Goal: Check status: Check status

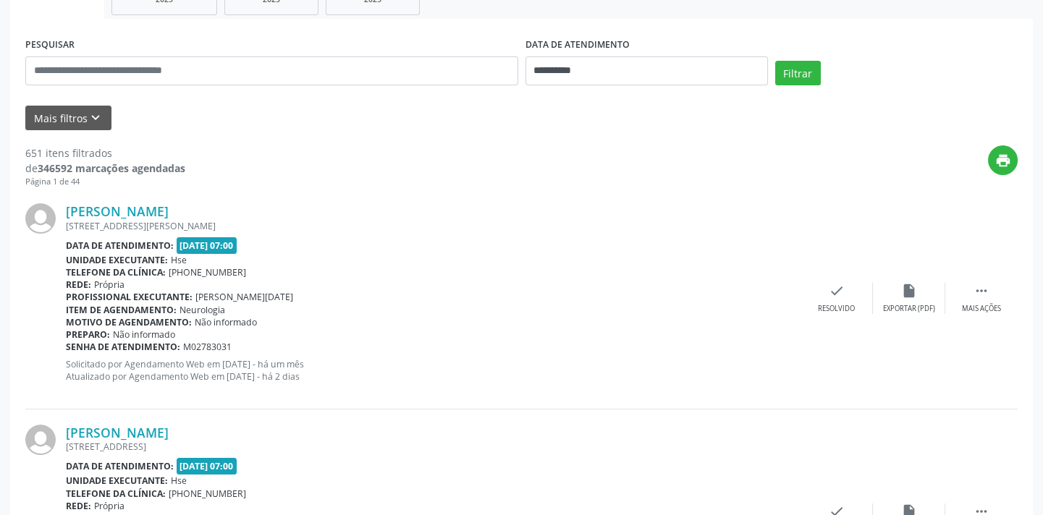
scroll to position [197, 0]
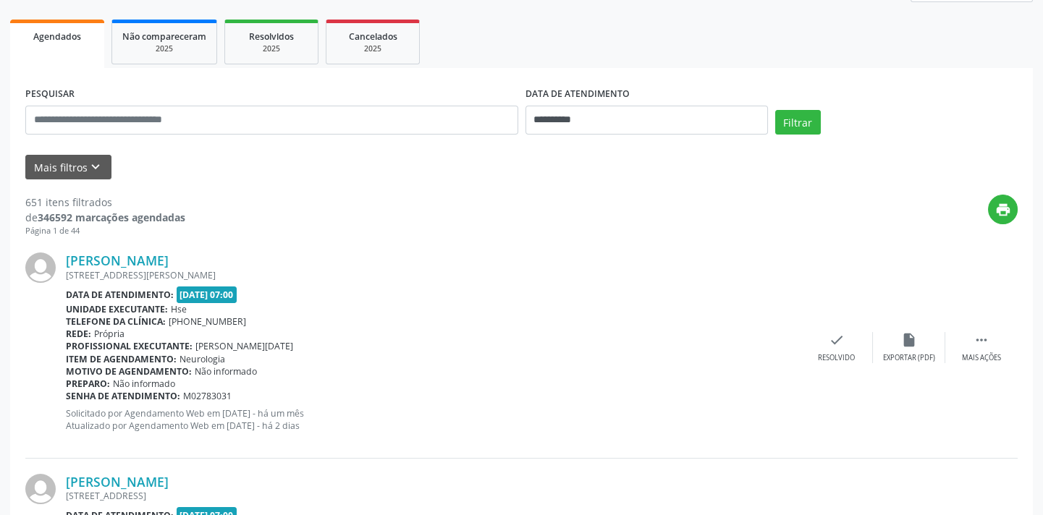
click at [90, 147] on form "**********" at bounding box center [521, 131] width 992 height 96
click at [93, 173] on icon "keyboard_arrow_down" at bounding box center [96, 167] width 16 height 16
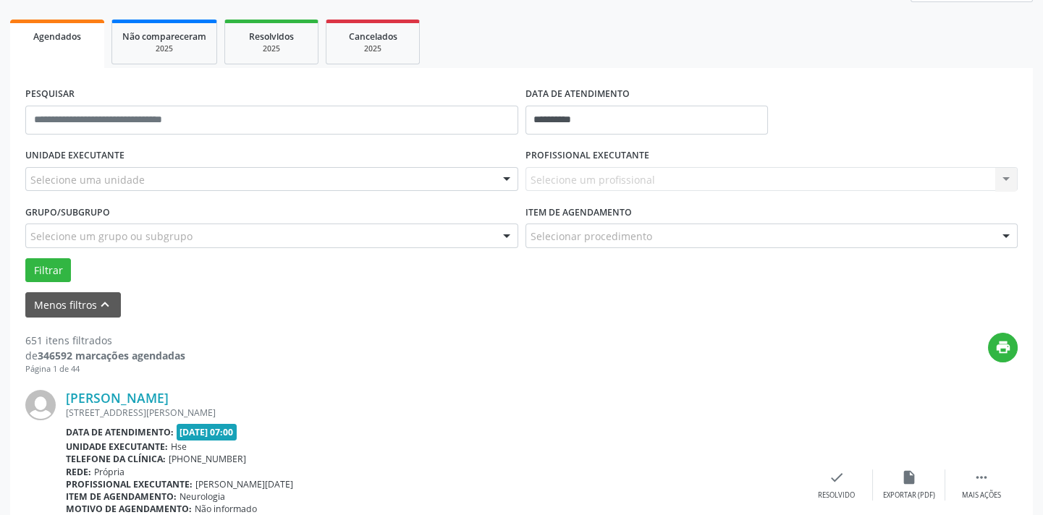
click at [232, 175] on div "Selecione uma unidade" at bounding box center [271, 179] width 493 height 25
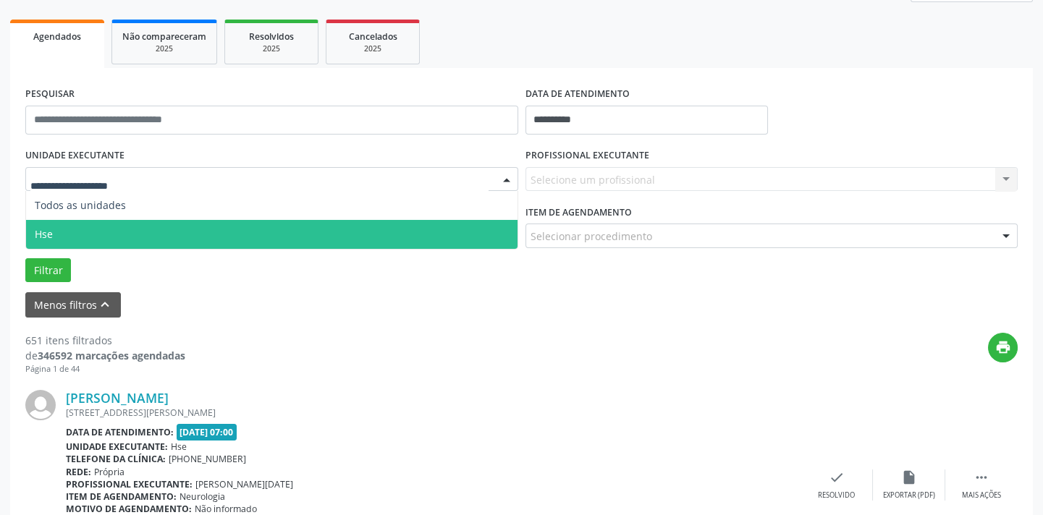
click at [221, 220] on span "Hse" at bounding box center [271, 234] width 491 height 29
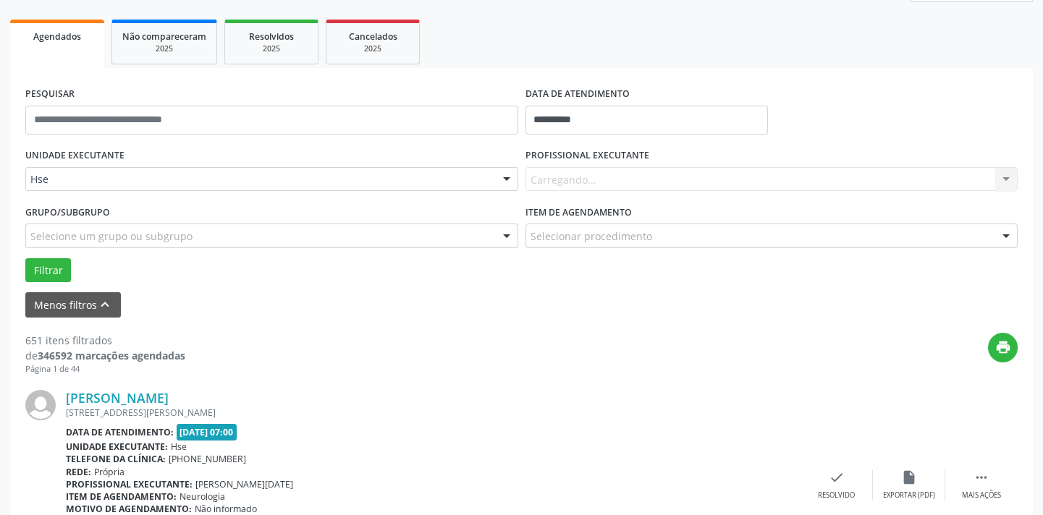
click at [556, 164] on label "PROFISSIONAL EXECUTANTE" at bounding box center [587, 156] width 124 height 22
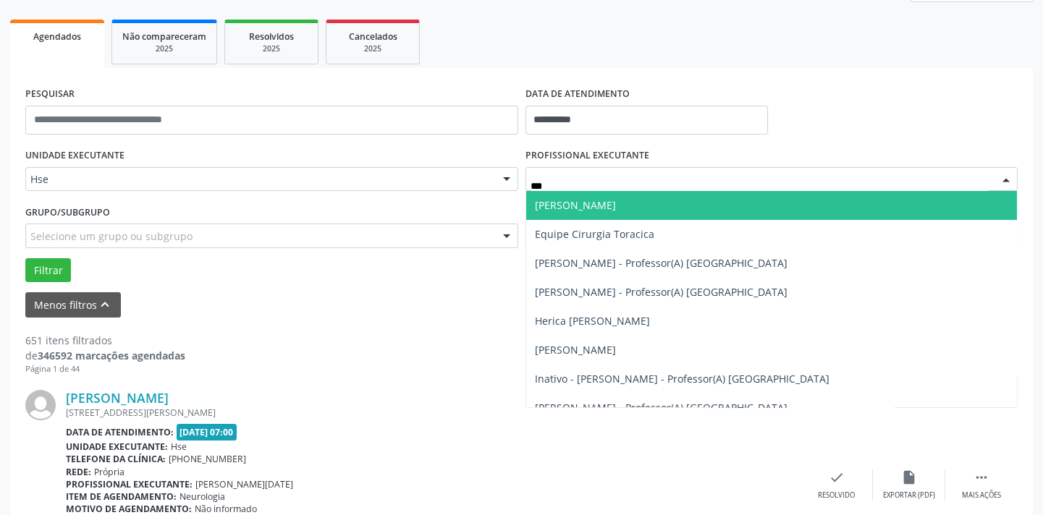
type input "****"
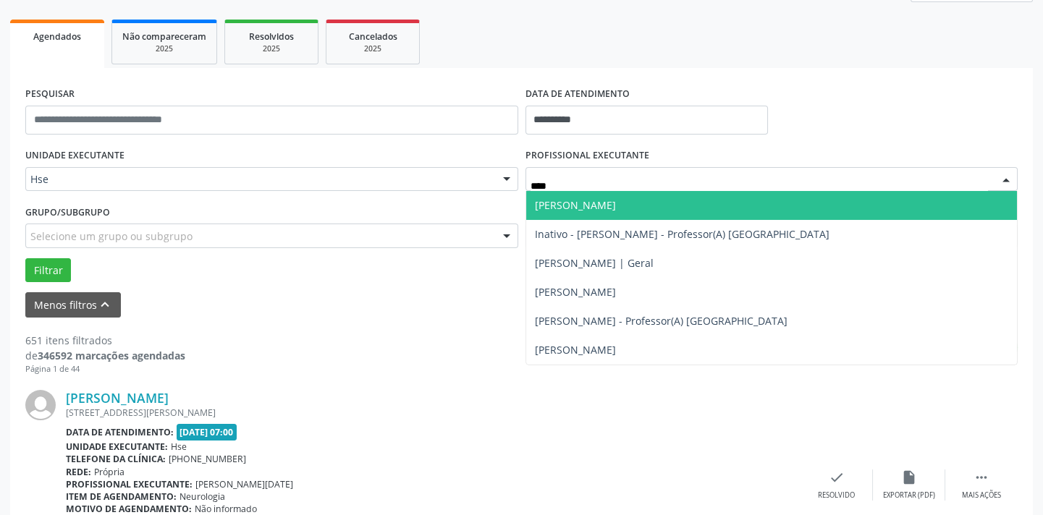
click at [796, 213] on span "[PERSON_NAME]" at bounding box center [771, 205] width 491 height 29
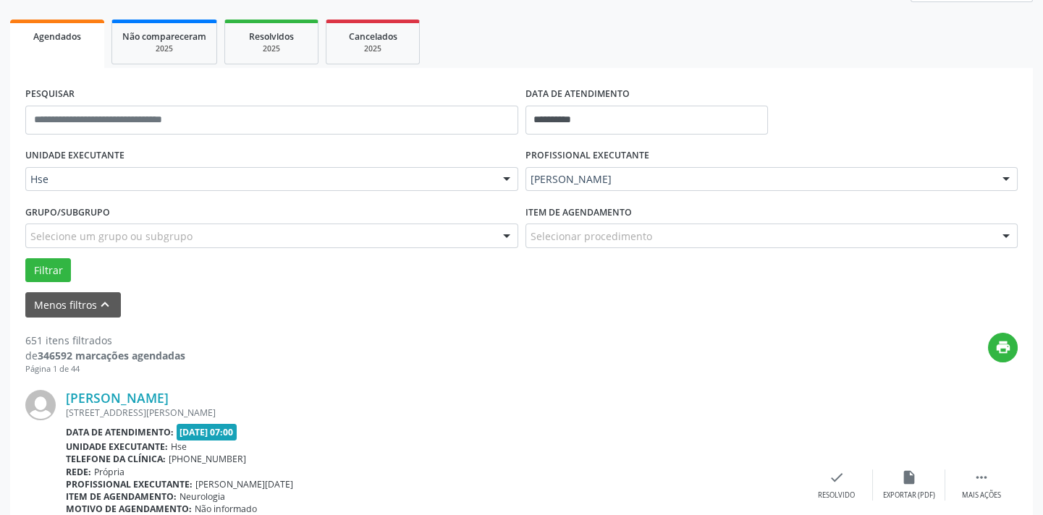
click at [730, 236] on div "Selecionar procedimento" at bounding box center [771, 236] width 493 height 25
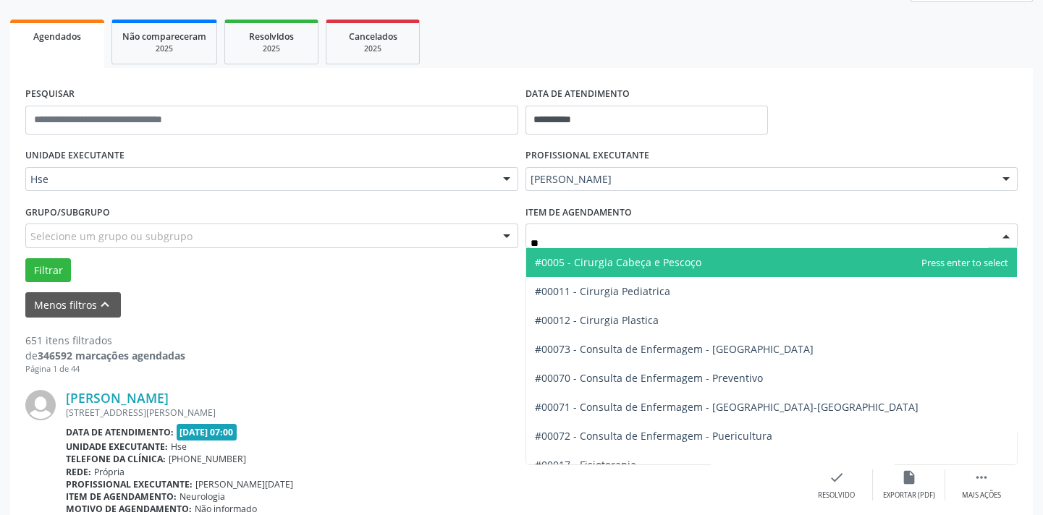
type input "***"
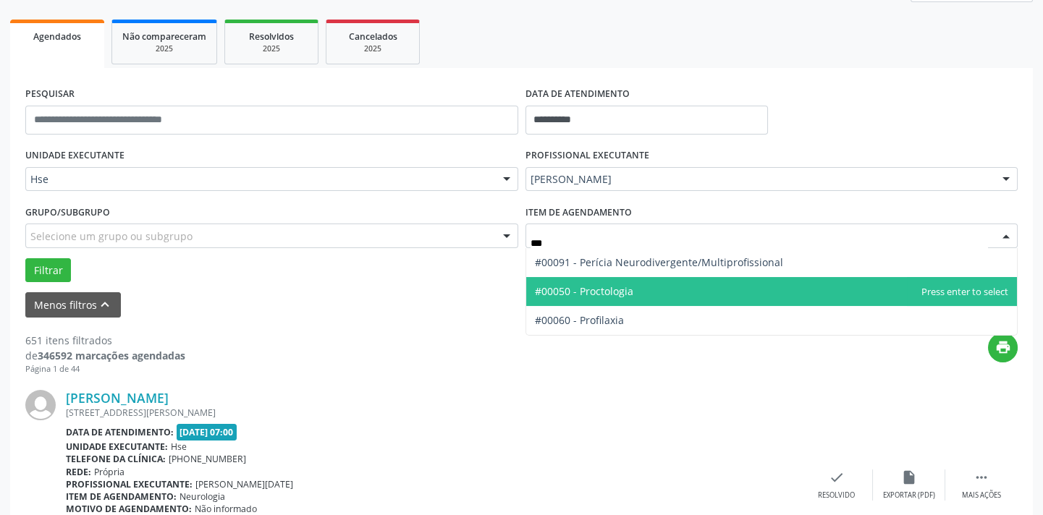
click at [661, 288] on span "#00050 - Proctologia" at bounding box center [771, 291] width 491 height 29
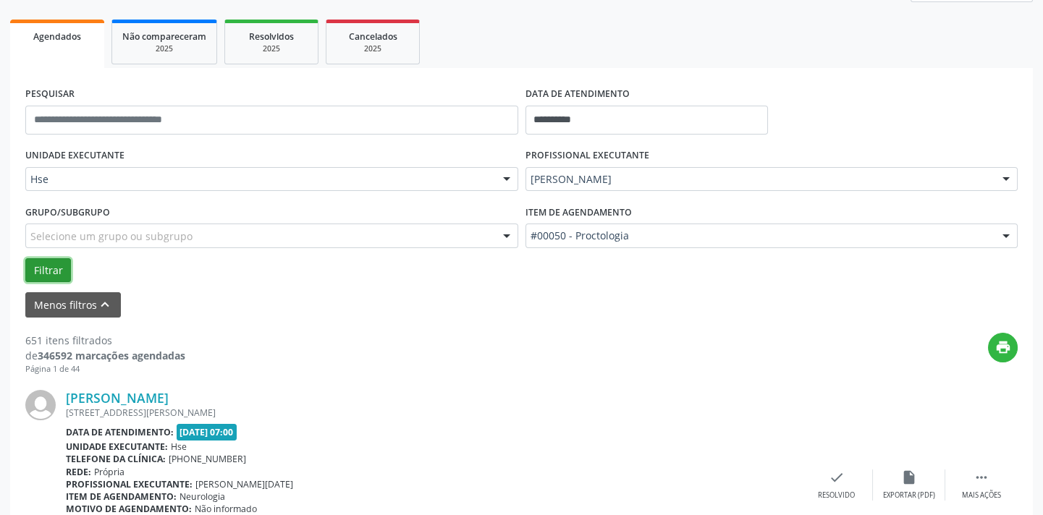
click at [51, 261] on button "Filtrar" at bounding box center [48, 270] width 46 height 25
click at [227, 237] on div "Selecione um grupo ou subgrupo" at bounding box center [271, 236] width 493 height 25
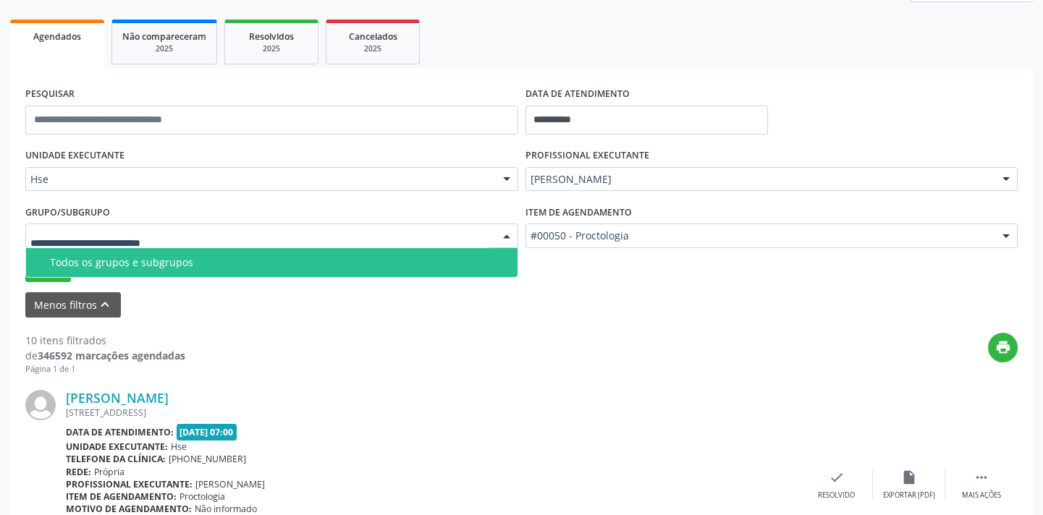
click at [224, 265] on div "Todos os grupos e subgrupos" at bounding box center [279, 263] width 459 height 12
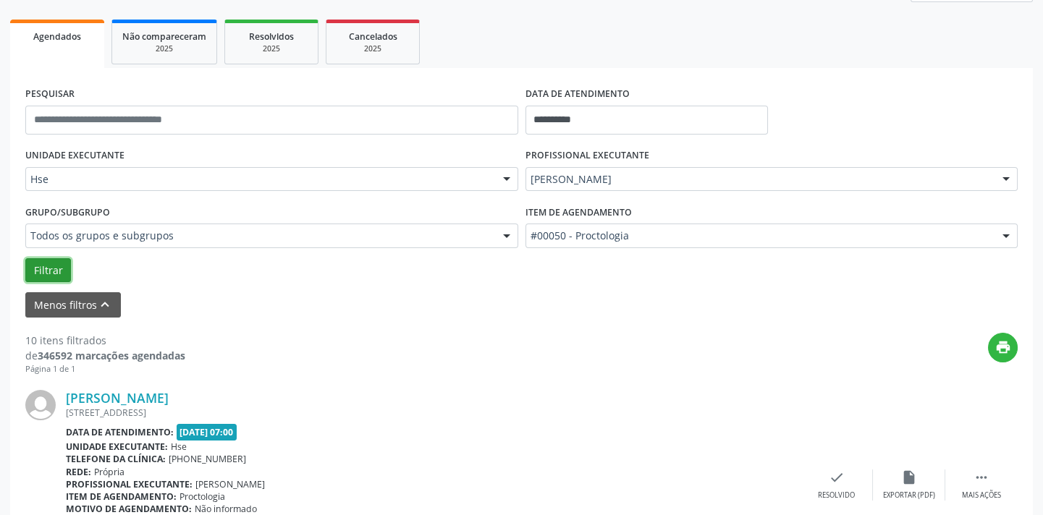
click at [44, 271] on button "Filtrar" at bounding box center [48, 270] width 46 height 25
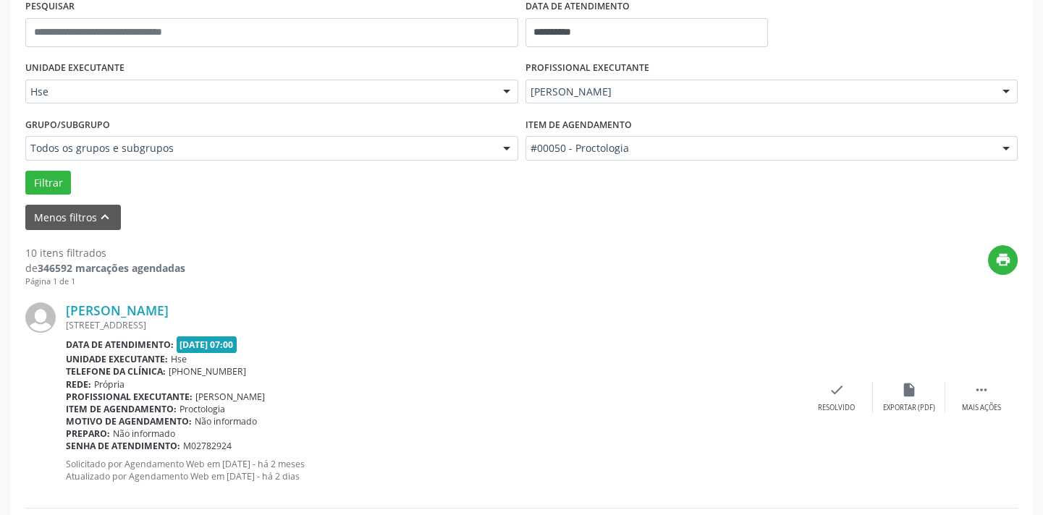
scroll to position [263, 0]
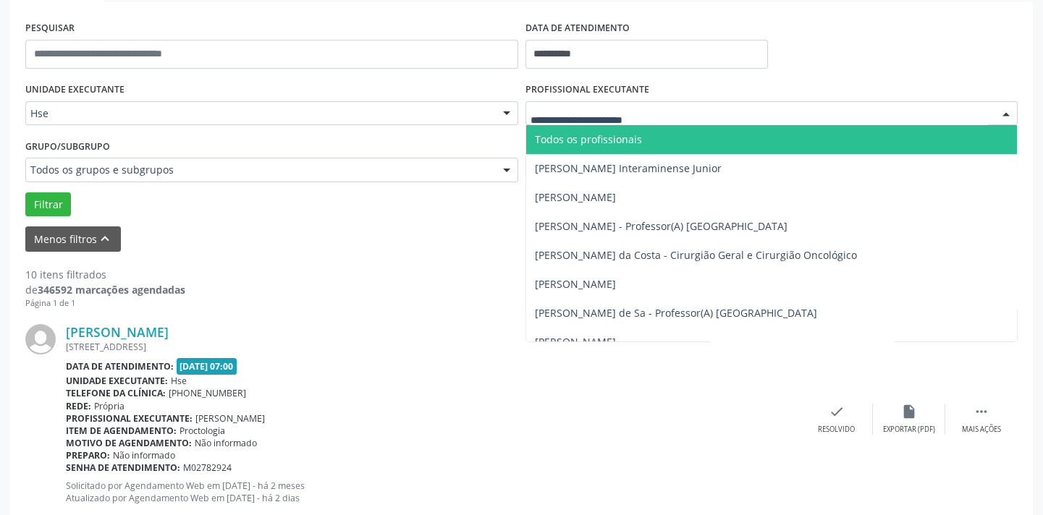
click at [608, 116] on input "text" at bounding box center [759, 120] width 458 height 29
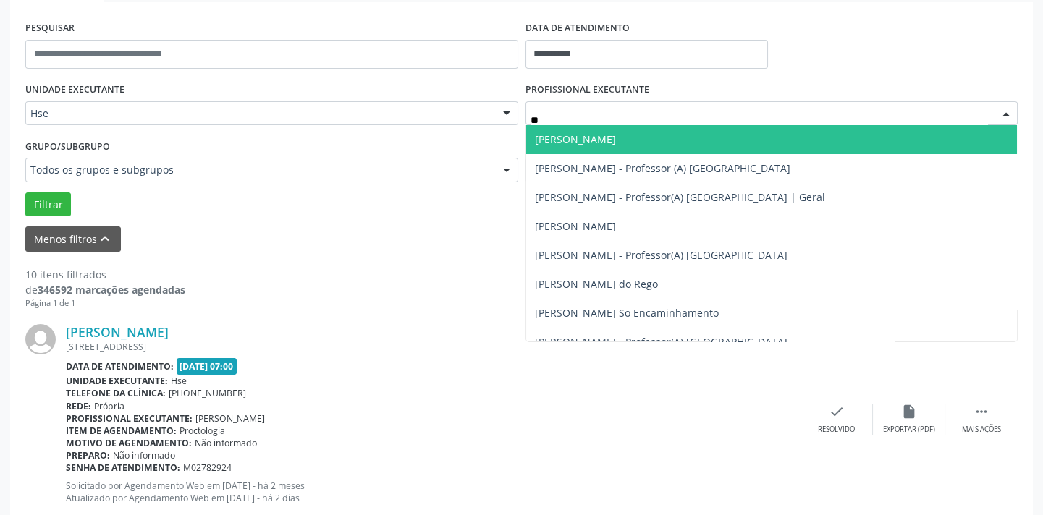
type input "*"
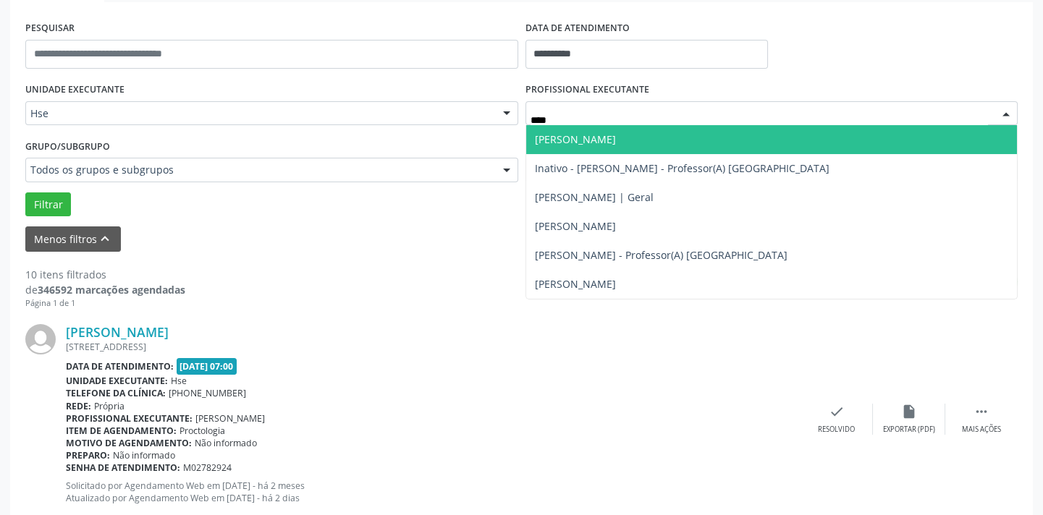
type input "*****"
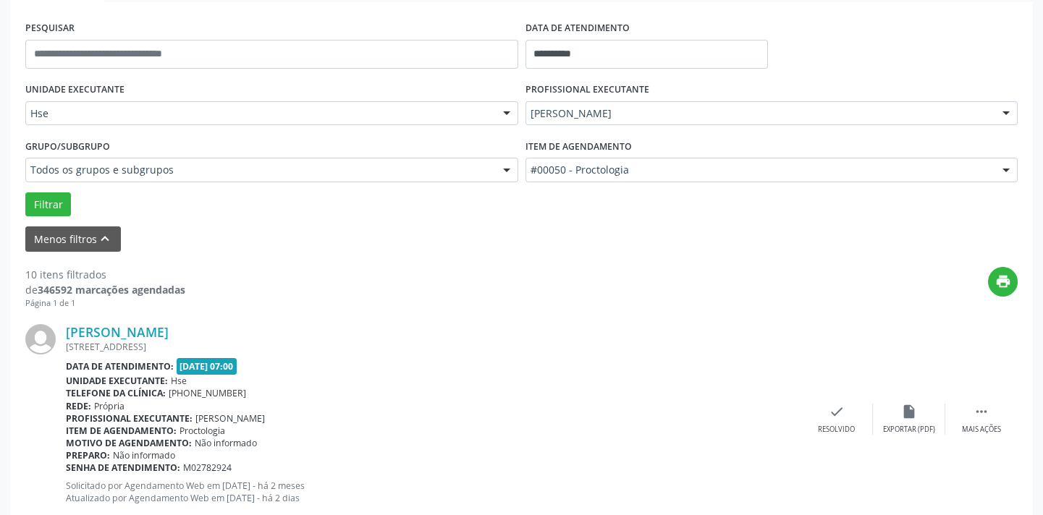
drag, startPoint x: 20, startPoint y: 105, endPoint x: 672, endPoint y: 465, distance: 745.3
click at [678, 465] on div "Senha de atendimento: M02782924" at bounding box center [433, 468] width 735 height 12
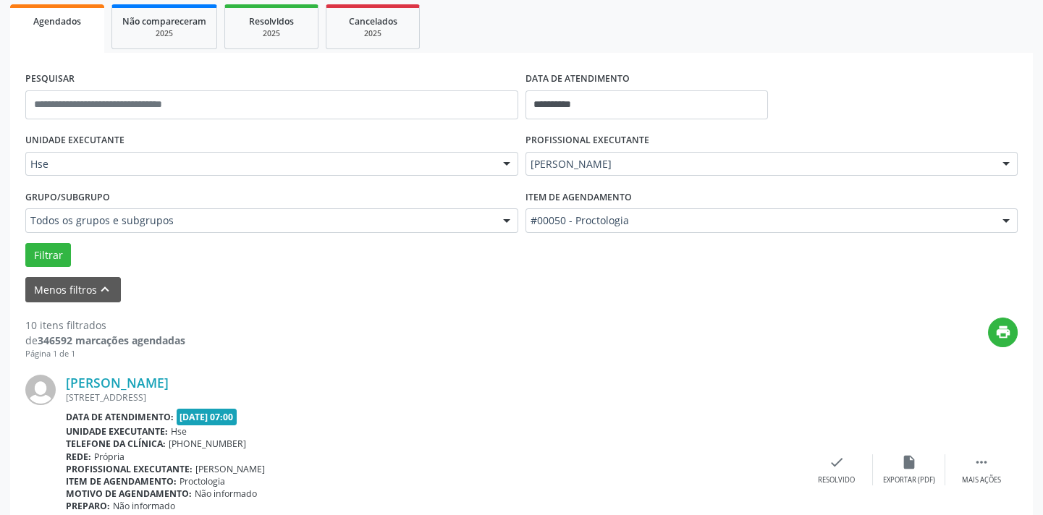
scroll to position [0, 0]
